Goal: Check status: Check status

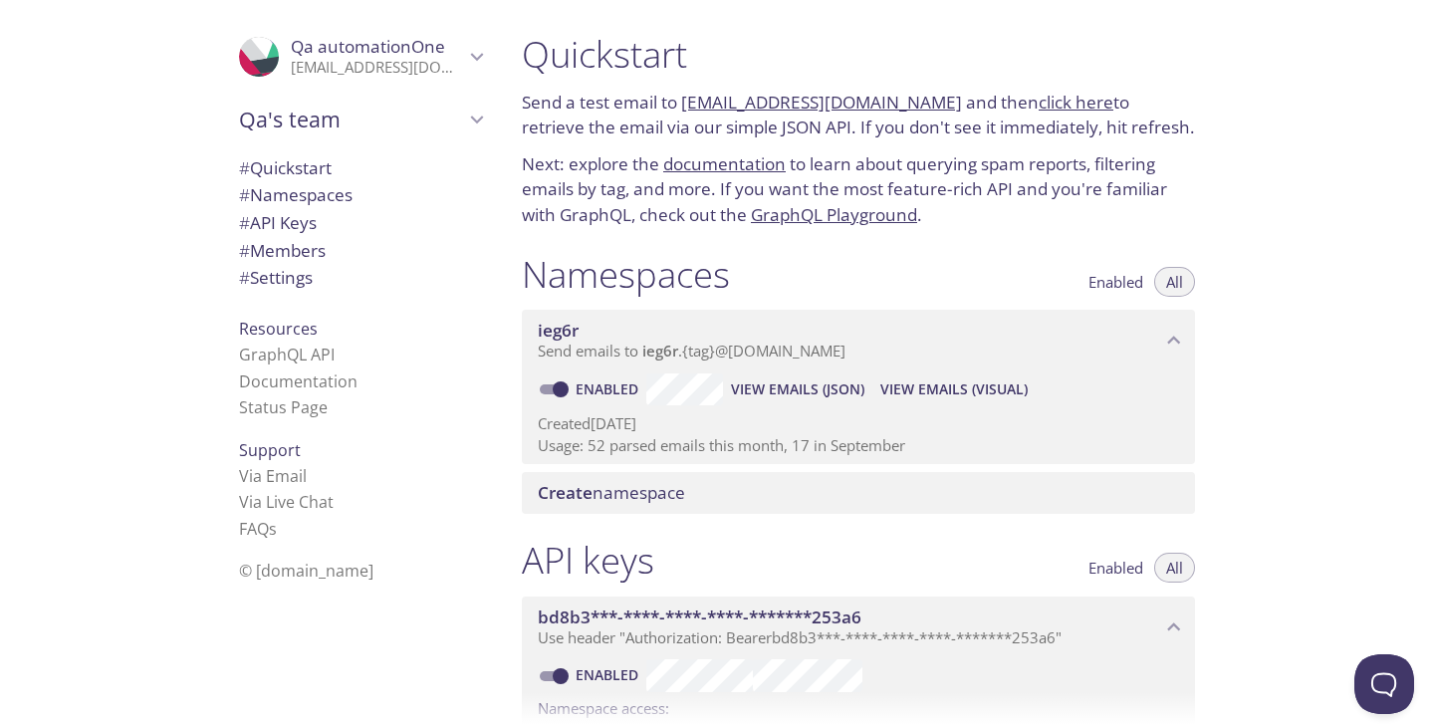
click at [951, 378] on span "View Emails (Visual)" at bounding box center [953, 389] width 147 height 24
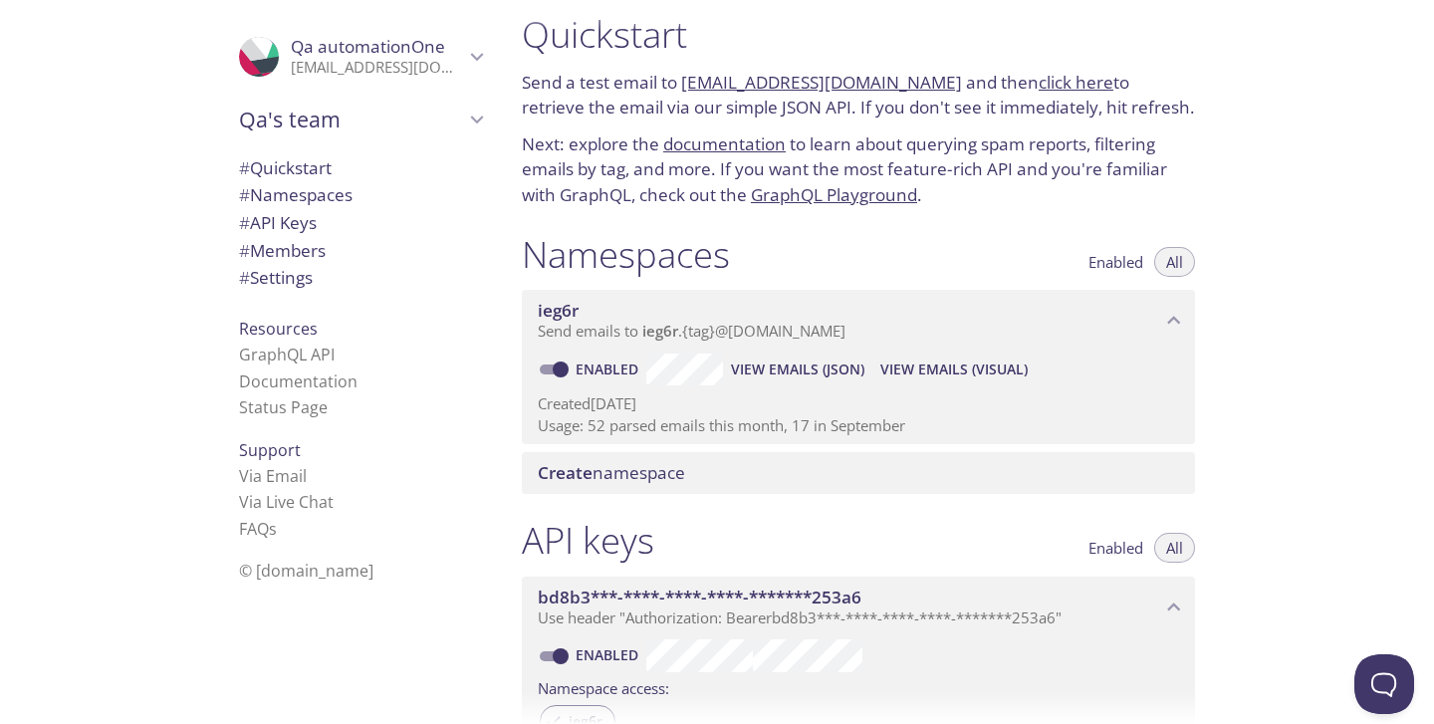
scroll to position [28, 0]
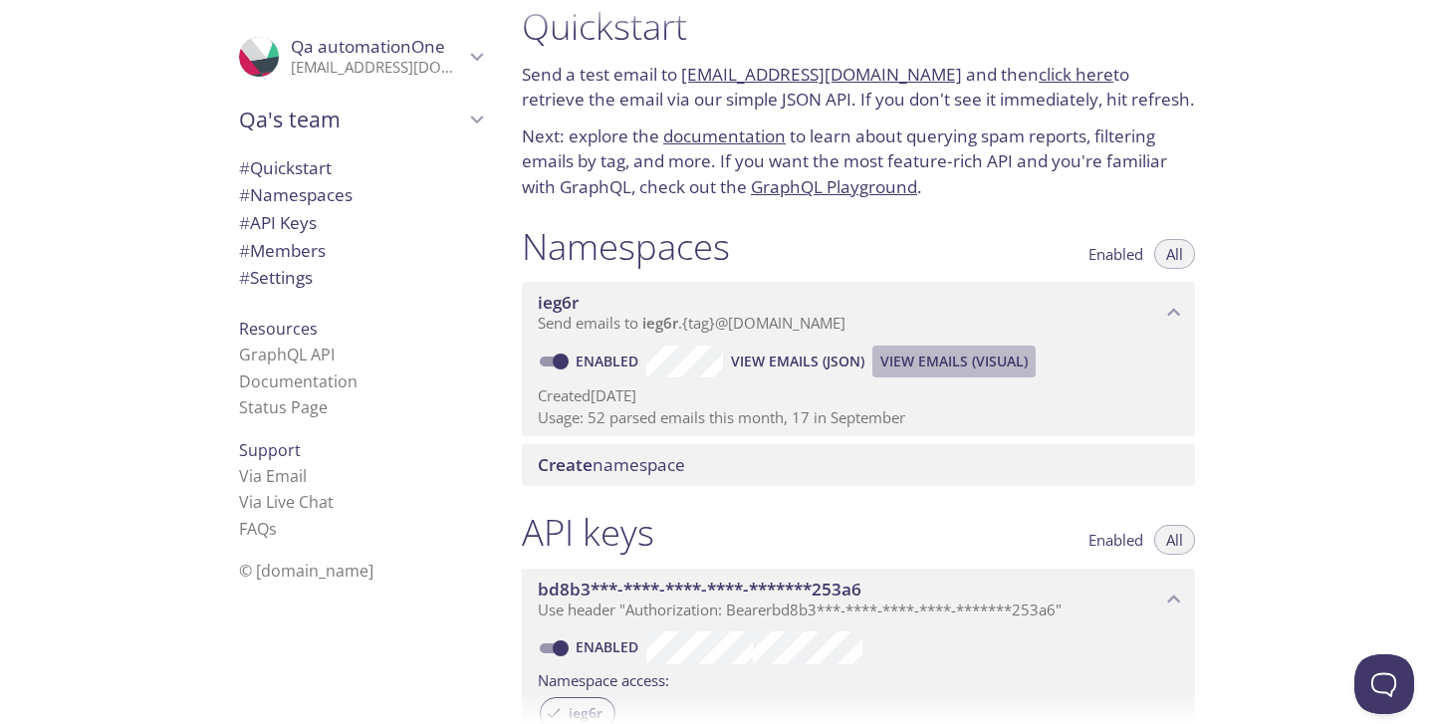
click at [922, 363] on span "View Emails (Visual)" at bounding box center [953, 361] width 147 height 24
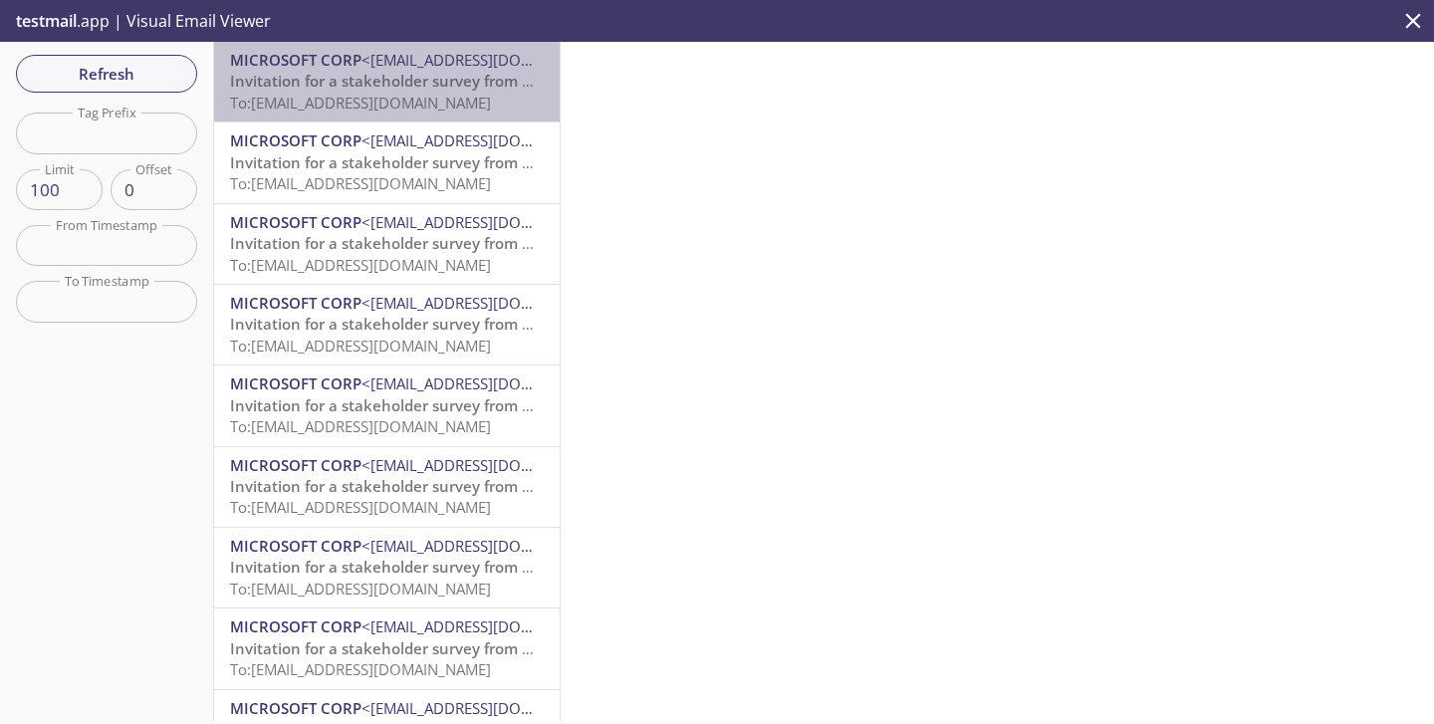
drag, startPoint x: 251, startPoint y: 100, endPoint x: 368, endPoint y: 108, distance: 117.7
click at [368, 108] on span "To: ieg6r.test@inbox.testmail.app" at bounding box center [360, 103] width 261 height 20
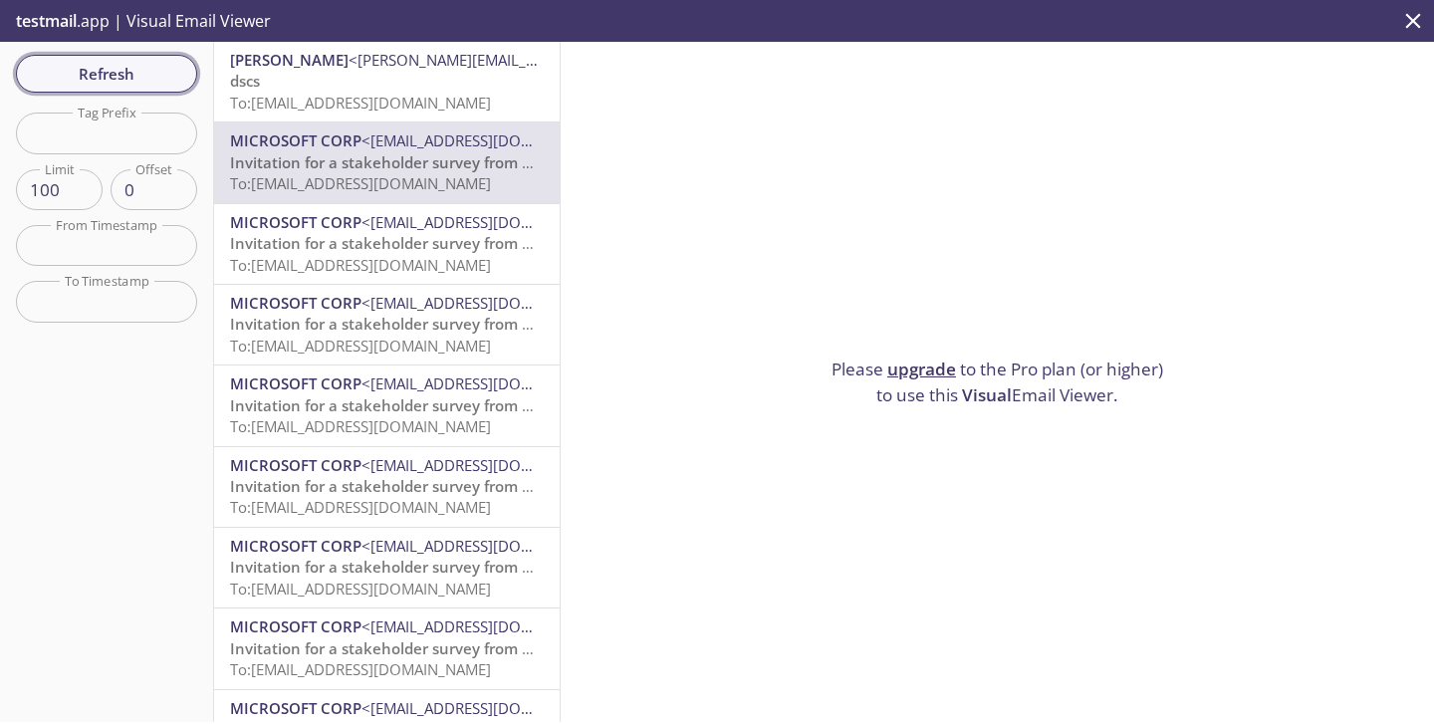
click at [106, 85] on span "Refresh" at bounding box center [106, 74] width 149 height 26
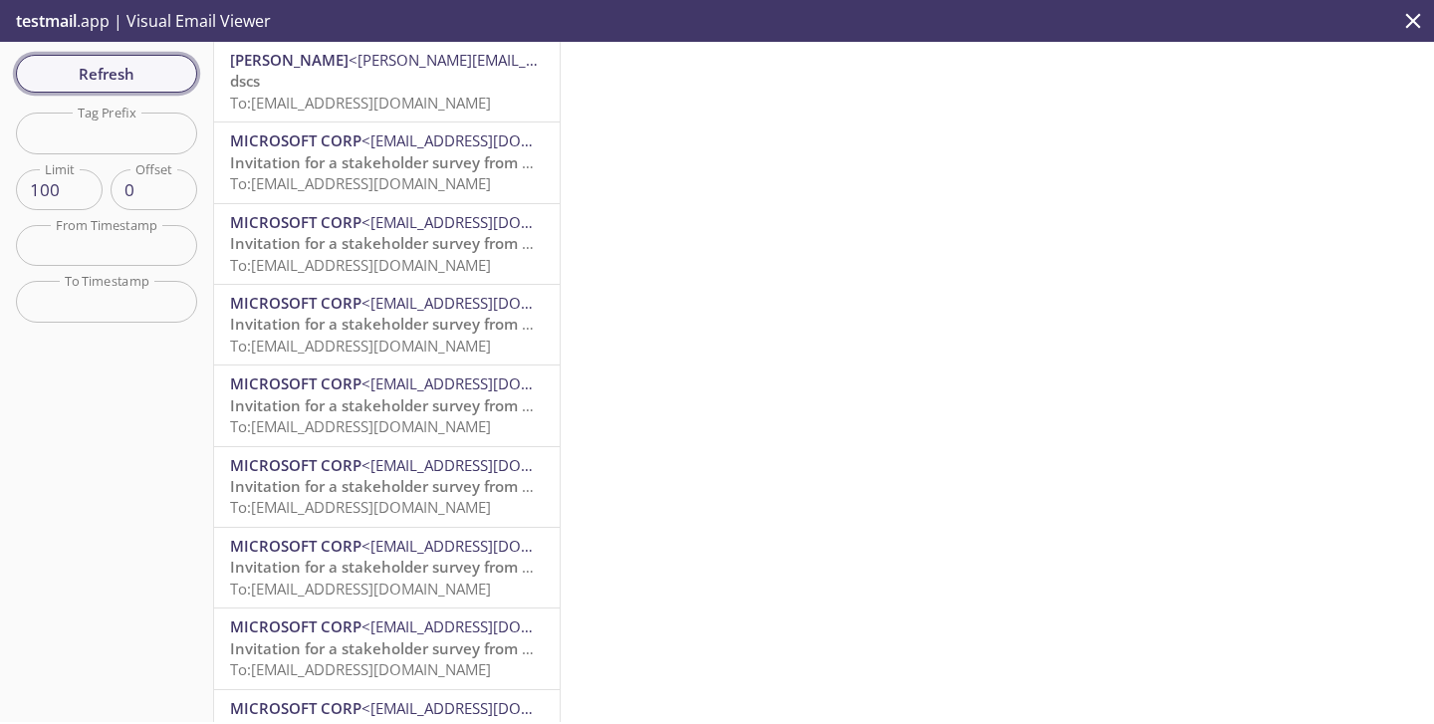
click at [106, 85] on span "Refresh" at bounding box center [106, 74] width 149 height 26
click at [108, 96] on div "Refresh Filters Tag Prefix Tag Prefix Limit 100 Limit Offset 0 Offset From Time…" at bounding box center [107, 382] width 214 height 680
click at [122, 81] on span "Refresh" at bounding box center [106, 74] width 149 height 26
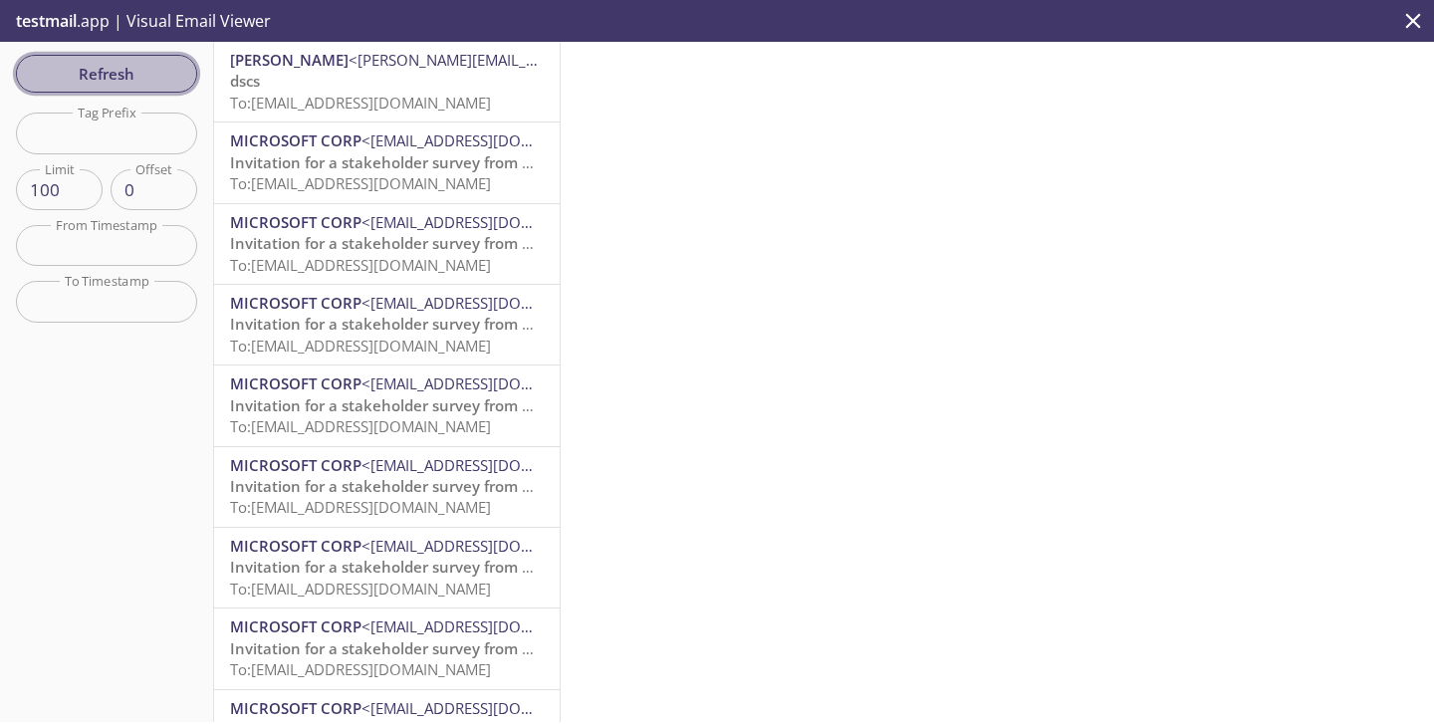
click at [122, 81] on span "Refresh" at bounding box center [106, 74] width 149 height 26
click at [0, 0] on div "testmail .app | Visual Email Viewer Refresh Filters Tag Prefix Tag Prefix Limit…" at bounding box center [717, 362] width 1434 height 724
click at [144, 77] on span "Refresh" at bounding box center [106, 74] width 149 height 26
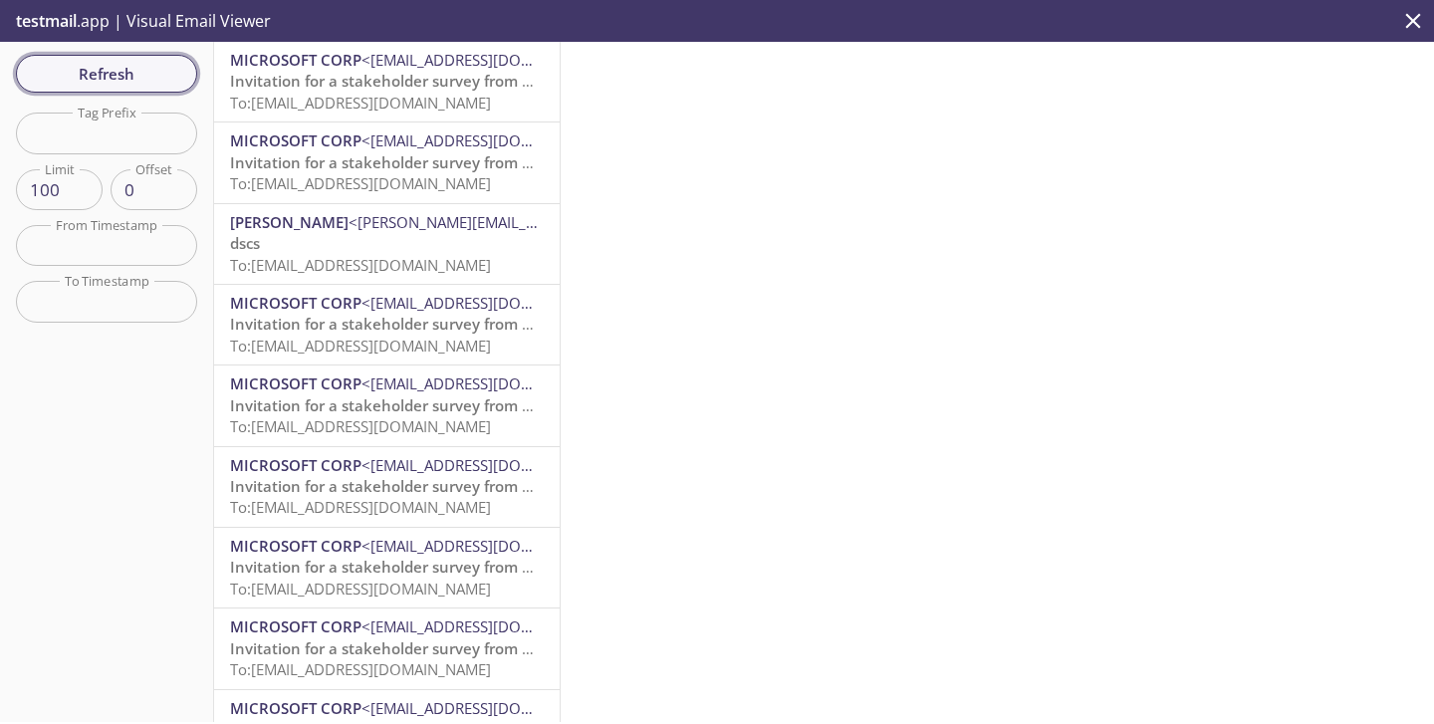
click at [144, 77] on span "Refresh" at bounding box center [106, 74] width 149 height 26
click at [126, 84] on span "Refresh" at bounding box center [106, 74] width 149 height 26
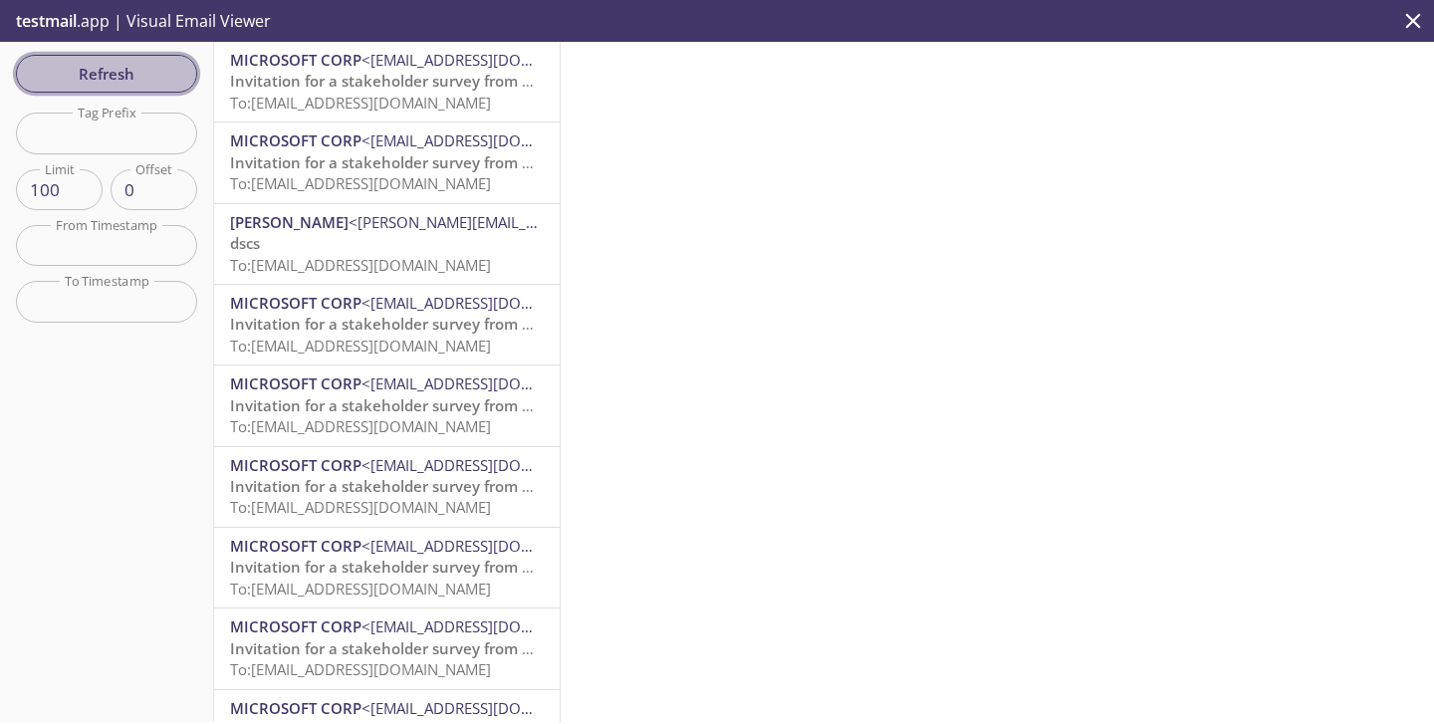
click at [126, 84] on span "Refresh" at bounding box center [106, 74] width 149 height 26
